Goal: Task Accomplishment & Management: Complete application form

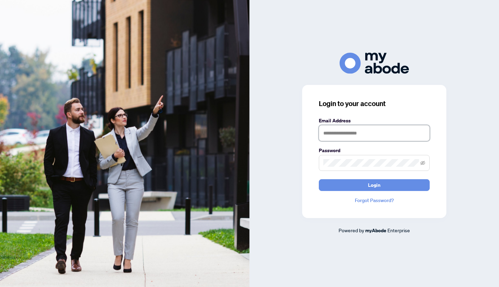
type input "**********"
click at [369, 182] on span "Login" at bounding box center [374, 185] width 12 height 11
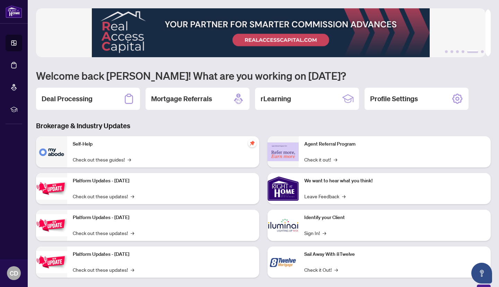
click at [116, 93] on div "Deal Processing" at bounding box center [88, 99] width 104 height 22
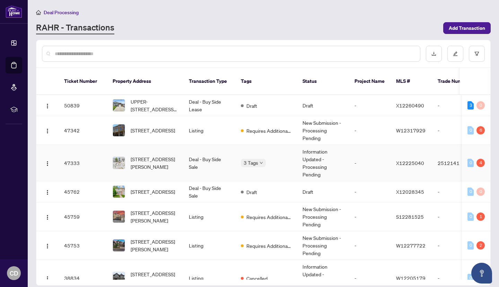
click at [184, 147] on td "Deal - Buy Side Sale" at bounding box center [209, 163] width 52 height 36
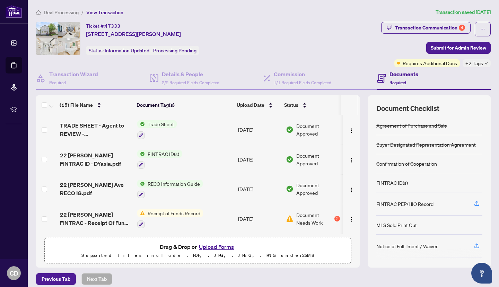
click at [447, 30] on div "Transaction Communication 4" at bounding box center [430, 27] width 70 height 11
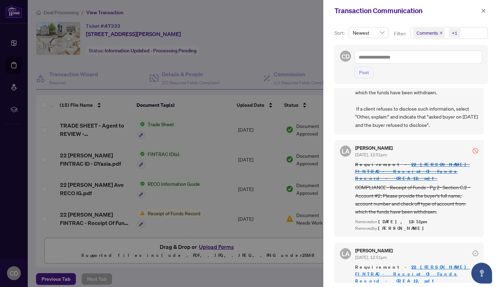
scroll to position [139, 0]
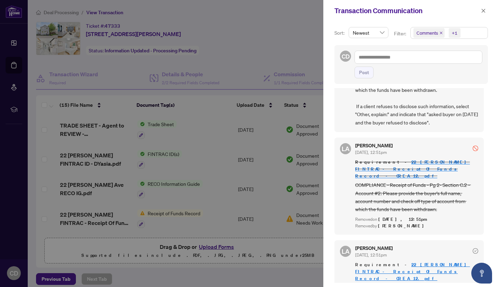
click at [293, 44] on div at bounding box center [249, 143] width 499 height 287
click at [482, 10] on icon "close" at bounding box center [483, 10] width 5 height 5
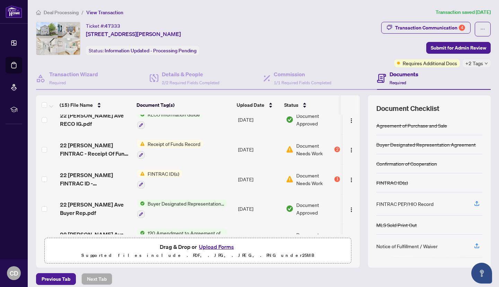
scroll to position [35, 0]
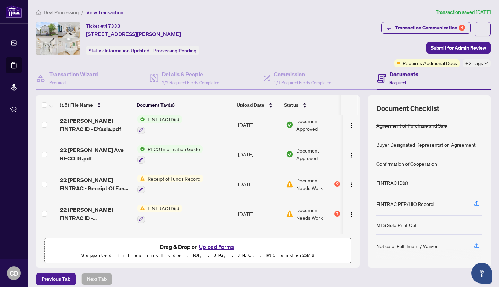
click at [453, 29] on div "Transaction Communication 4" at bounding box center [430, 27] width 70 height 11
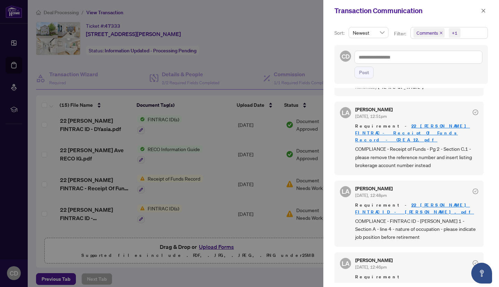
scroll to position [347, 0]
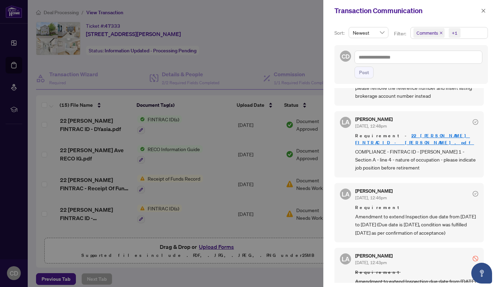
click at [286, 51] on div at bounding box center [249, 143] width 499 height 287
click at [484, 8] on span "button" at bounding box center [483, 10] width 5 height 11
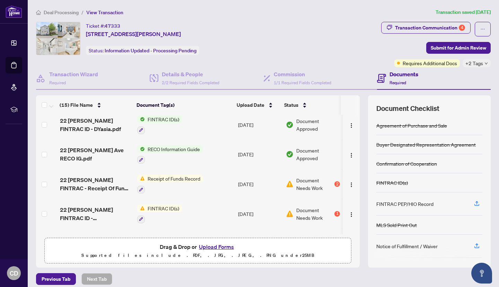
click at [349, 212] on img "button" at bounding box center [352, 215] width 6 height 6
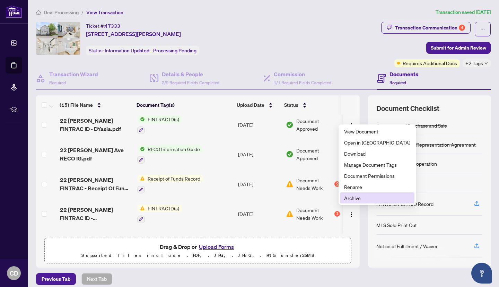
click at [359, 197] on span "Archive" at bounding box center [377, 198] width 66 height 8
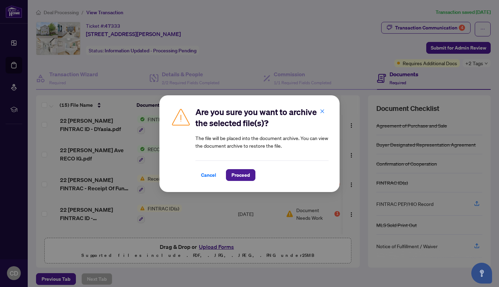
click at [249, 175] on span "Proceed" at bounding box center [241, 174] width 18 height 11
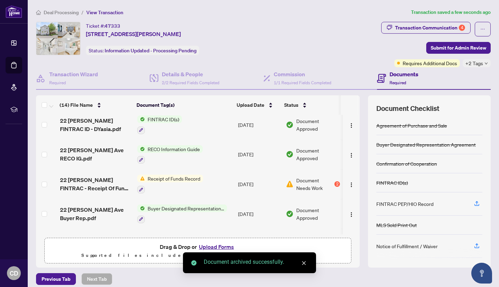
click at [349, 183] on img "button" at bounding box center [352, 185] width 6 height 6
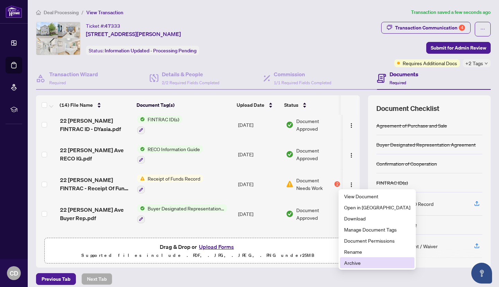
click at [361, 260] on span "Archive" at bounding box center [377, 263] width 66 height 8
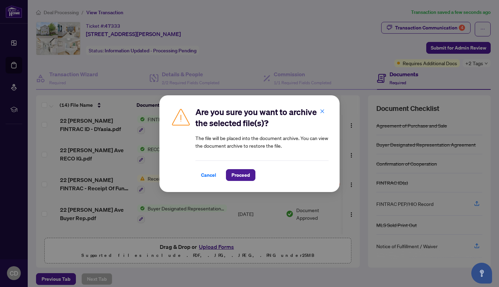
click at [249, 176] on span "Proceed" at bounding box center [241, 174] width 18 height 11
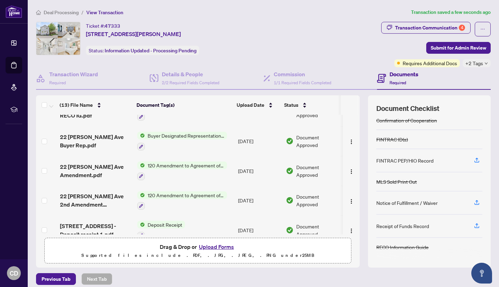
scroll to position [88, 0]
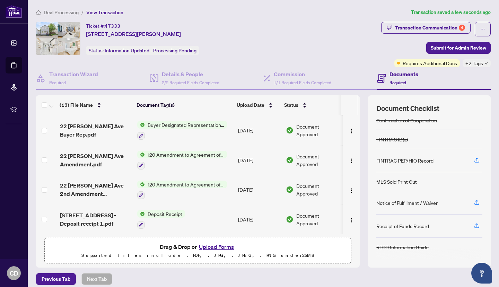
click at [349, 188] on img "button" at bounding box center [352, 191] width 6 height 6
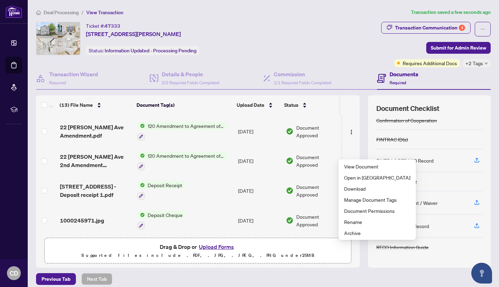
scroll to position [123, 0]
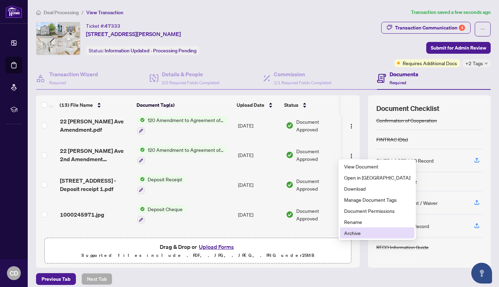
click at [351, 235] on span "Archive" at bounding box center [377, 233] width 66 height 8
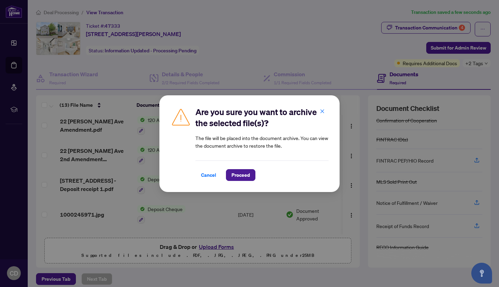
click at [252, 174] on button "Proceed" at bounding box center [240, 175] width 29 height 12
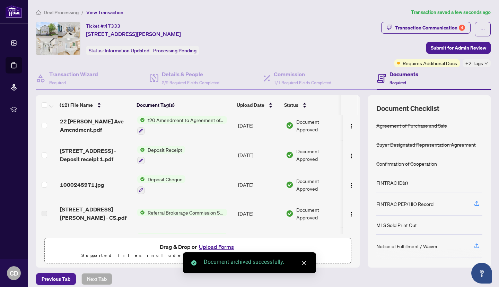
click at [349, 123] on img "button" at bounding box center [352, 126] width 6 height 6
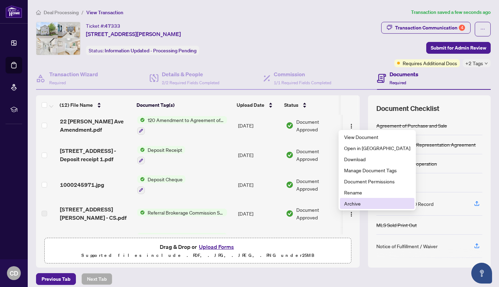
click at [357, 201] on span "Archive" at bounding box center [377, 204] width 66 height 8
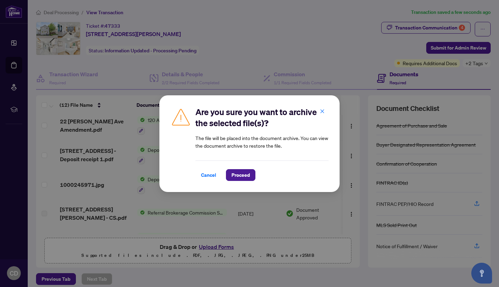
click at [244, 174] on span "Proceed" at bounding box center [241, 174] width 18 height 11
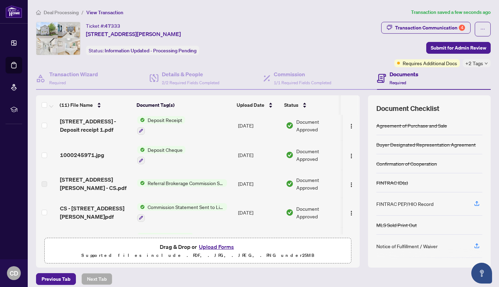
click at [215, 246] on button "Upload Forms" at bounding box center [216, 246] width 39 height 9
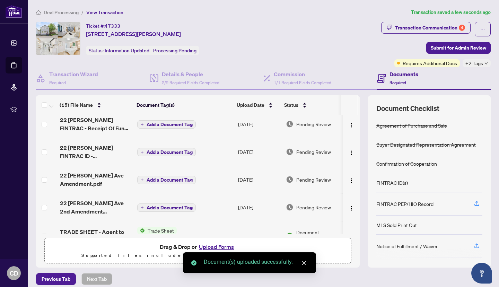
scroll to position [0, 0]
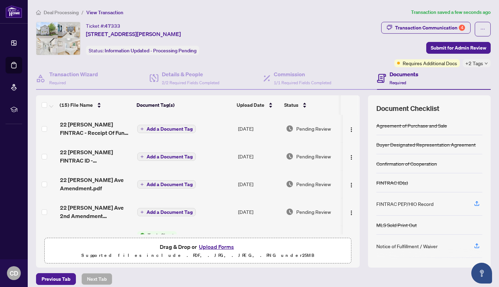
click at [164, 127] on span "Add a Document Tag" at bounding box center [170, 129] width 46 height 5
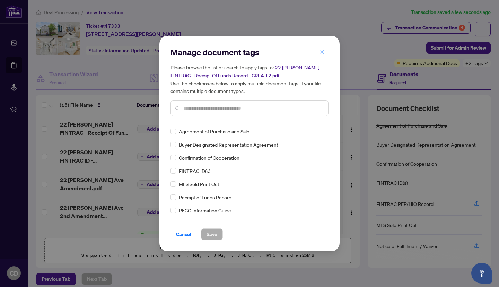
click at [217, 108] on input "text" at bounding box center [252, 108] width 139 height 8
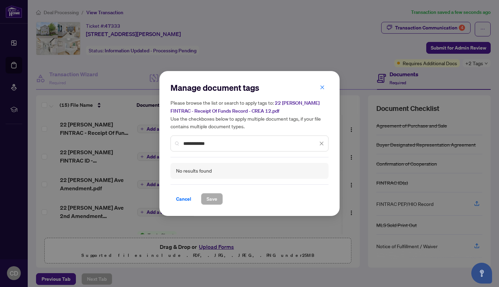
drag, startPoint x: 190, startPoint y: 144, endPoint x: 150, endPoint y: 142, distance: 39.9
click at [150, 142] on div "**********" at bounding box center [249, 143] width 499 height 287
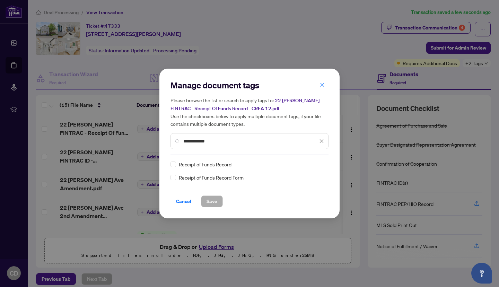
type input "**********"
click at [208, 200] on span "Save" at bounding box center [212, 201] width 11 height 11
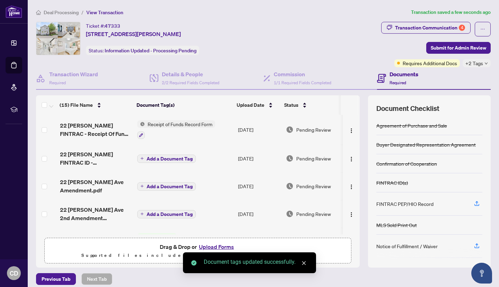
click at [156, 158] on span "Add a Document Tag" at bounding box center [170, 158] width 46 height 5
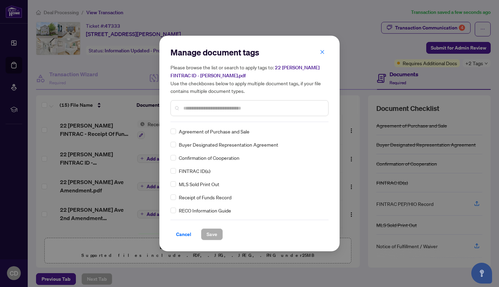
drag, startPoint x: 209, startPoint y: 122, endPoint x: 214, endPoint y: 108, distance: 14.5
click at [213, 112] on div "Manage document tags Please browse the list or search to apply tags to: 22 [PER…" at bounding box center [250, 143] width 158 height 193
click at [214, 108] on input "text" at bounding box center [252, 108] width 139 height 8
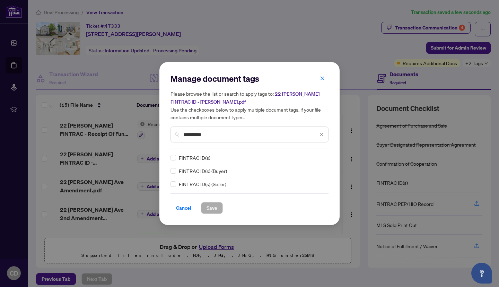
type input "**********"
click at [211, 207] on span "Save" at bounding box center [212, 207] width 11 height 11
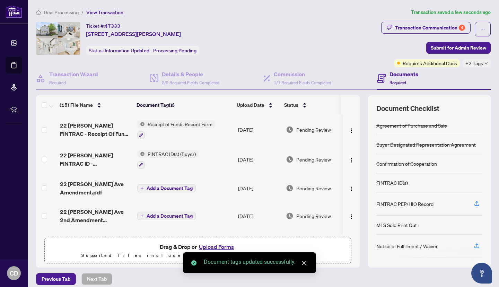
scroll to position [35, 0]
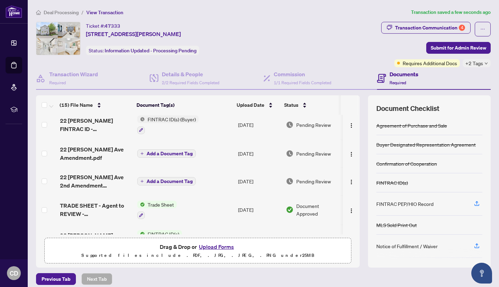
click at [165, 152] on span "Add a Document Tag" at bounding box center [170, 153] width 46 height 5
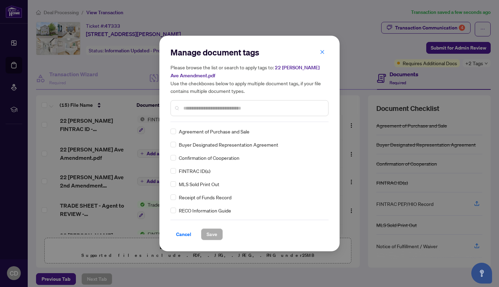
click at [214, 120] on div "Manage document tags Please browse the list or search to apply tags to: [STREET…" at bounding box center [250, 84] width 158 height 75
click at [216, 112] on div at bounding box center [250, 108] width 158 height 16
click at [217, 111] on input "text" at bounding box center [252, 108] width 139 height 8
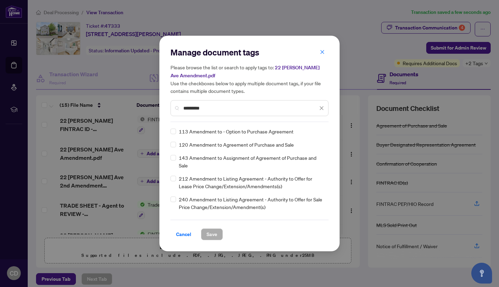
type input "*********"
drag, startPoint x: 211, startPoint y: 232, endPoint x: 208, endPoint y: 230, distance: 3.9
click at [211, 233] on span "Save" at bounding box center [212, 234] width 11 height 11
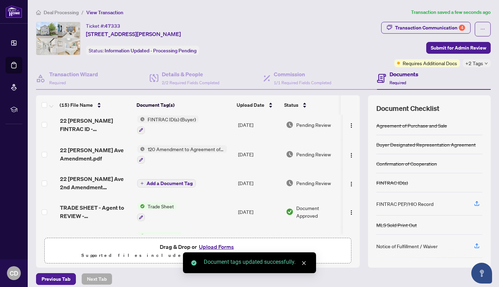
click at [162, 181] on span "Add a Document Tag" at bounding box center [170, 183] width 46 height 5
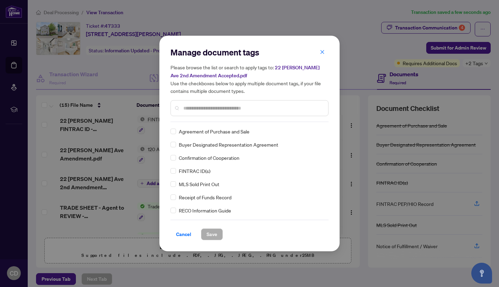
scroll to position [0, 0]
click at [208, 110] on input "text" at bounding box center [252, 108] width 139 height 8
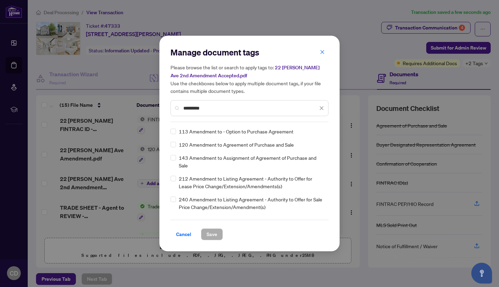
type input "*********"
click at [210, 234] on span "Save" at bounding box center [212, 234] width 11 height 11
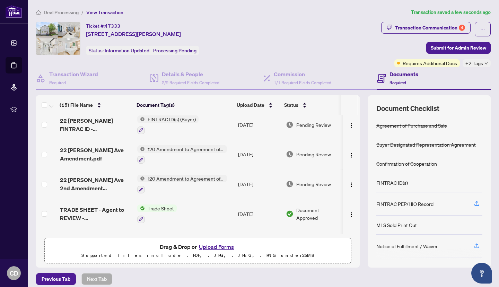
click at [456, 49] on span "Submit for Admin Review" at bounding box center [458, 47] width 55 height 11
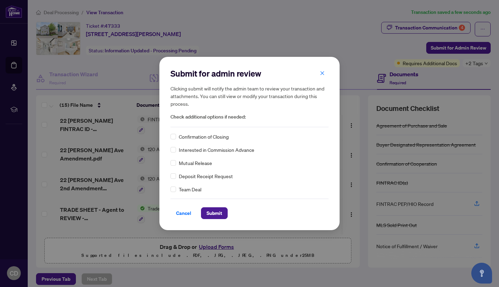
click at [209, 141] on div "Confirmation of Closing Interested in Commission Advance Mutual Release Deposit…" at bounding box center [250, 163] width 158 height 60
click at [209, 139] on span "Confirmation of Closing" at bounding box center [204, 137] width 50 height 8
click at [209, 210] on span "Submit" at bounding box center [215, 213] width 16 height 11
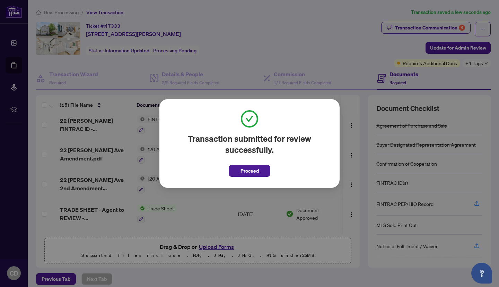
click at [238, 171] on button "Proceed" at bounding box center [250, 171] width 42 height 12
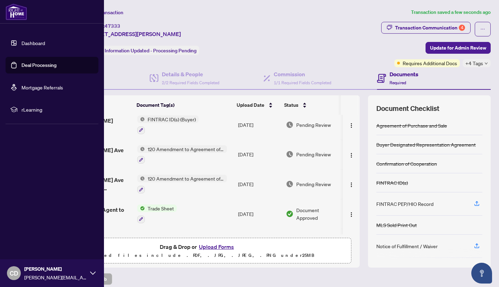
click at [21, 62] on link "Deal Processing" at bounding box center [38, 65] width 35 height 6
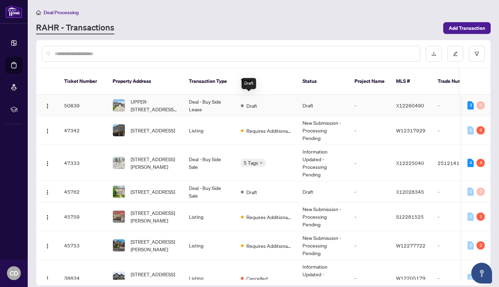
click at [246, 101] on div "Draft" at bounding box center [249, 105] width 16 height 8
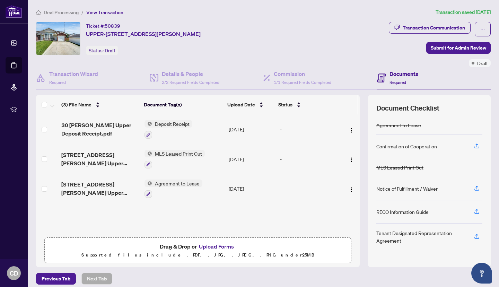
scroll to position [5, 0]
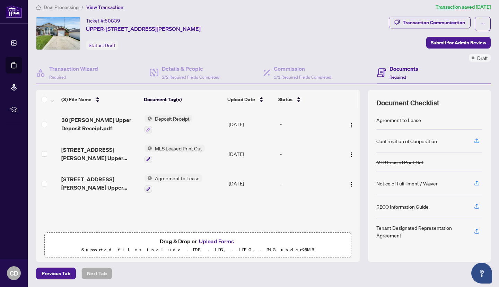
click at [207, 239] on button "Upload Forms" at bounding box center [216, 241] width 39 height 9
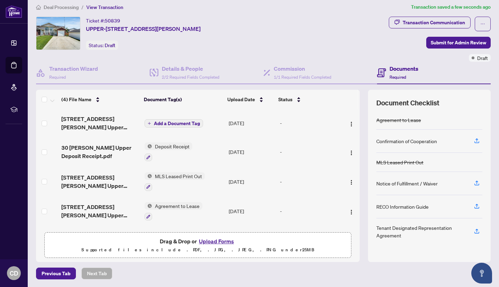
click at [349, 124] on img "button" at bounding box center [352, 124] width 6 height 6
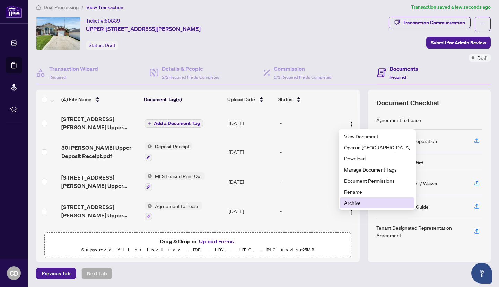
click at [359, 200] on span "Archive" at bounding box center [377, 203] width 66 height 8
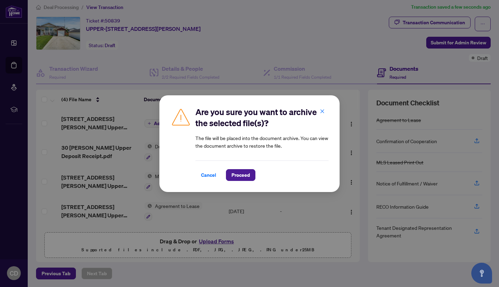
click at [239, 177] on span "Proceed" at bounding box center [241, 174] width 18 height 11
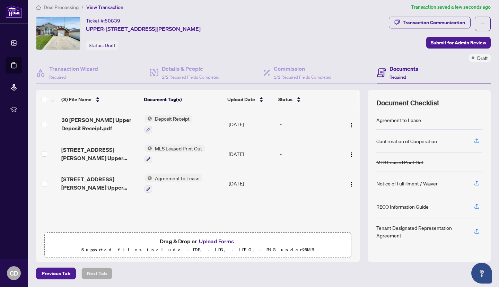
click at [474, 207] on icon "button" at bounding box center [477, 206] width 6 height 6
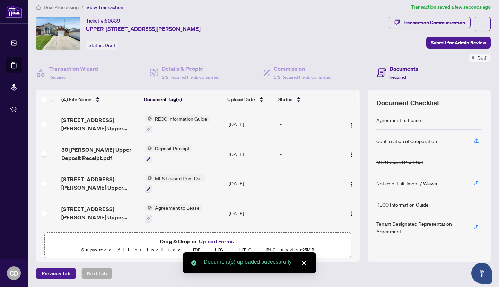
click at [476, 226] on icon "button" at bounding box center [477, 226] width 3 height 3
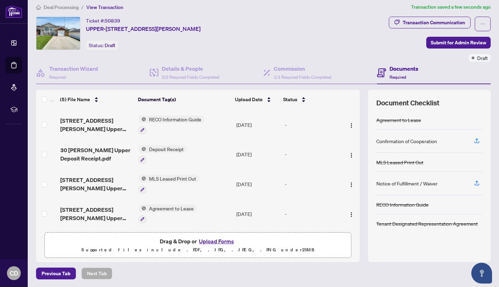
click at [443, 42] on span "Submit for Admin Review" at bounding box center [458, 42] width 55 height 11
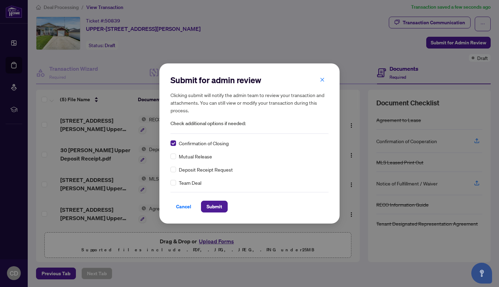
click at [218, 207] on span "Submit" at bounding box center [215, 206] width 16 height 11
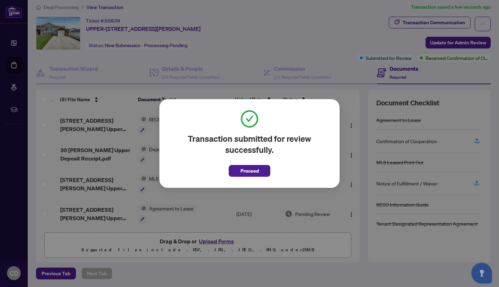
click at [238, 176] on div "Transaction submitted for review successfully. Proceed Cancel OK" at bounding box center [249, 143] width 180 height 89
click at [245, 170] on span "Proceed" at bounding box center [250, 170] width 18 height 11
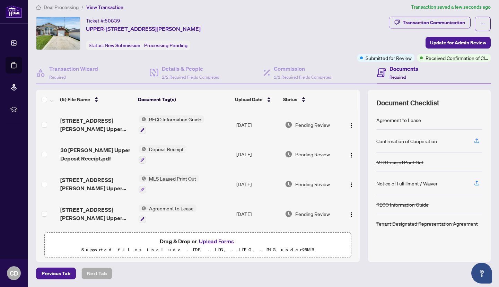
scroll to position [0, 0]
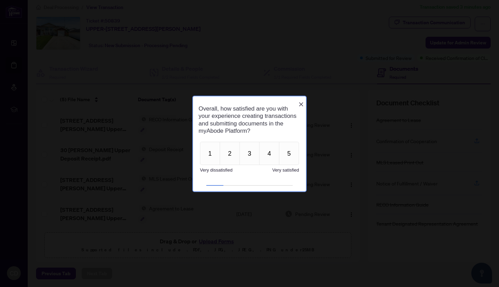
click at [301, 102] on icon "Close button" at bounding box center [301, 104] width 4 height 4
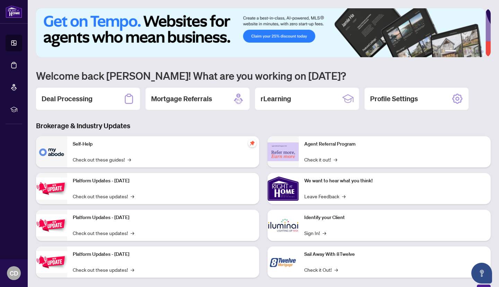
click at [96, 99] on div "Deal Processing" at bounding box center [88, 99] width 104 height 22
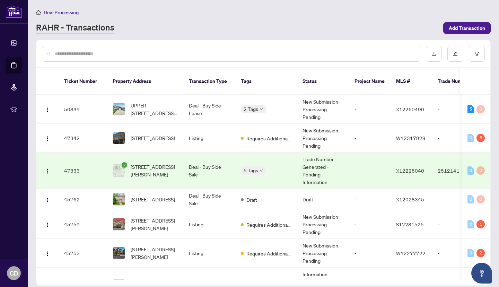
click at [323, 165] on td "Trade Number Generated - Pending Information" at bounding box center [323, 170] width 52 height 36
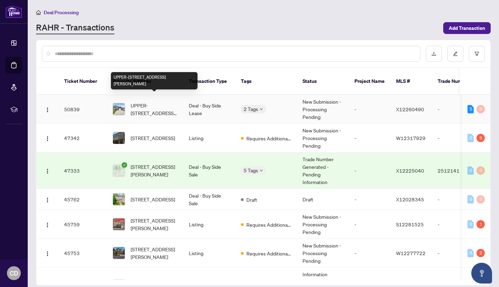
click at [173, 102] on span "UPPER-[STREET_ADDRESS][PERSON_NAME]" at bounding box center [154, 109] width 47 height 15
